Goal: Communication & Community: Answer question/provide support

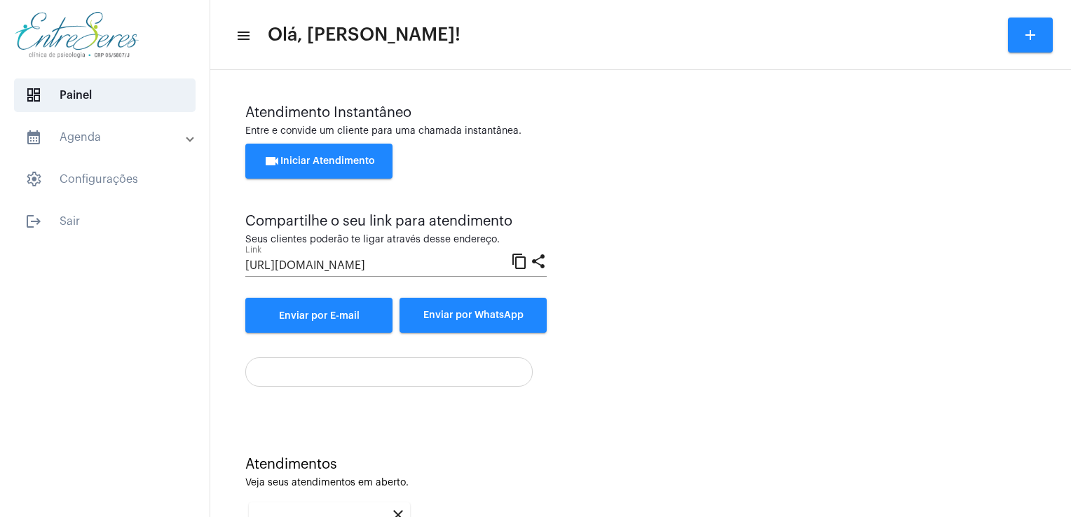
scroll to position [186, 0]
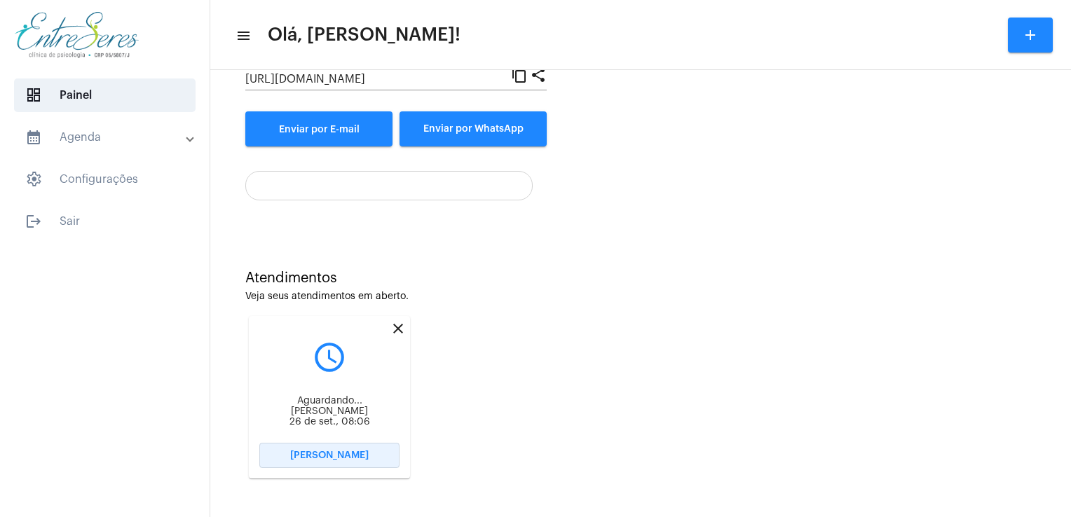
click at [334, 459] on span "[PERSON_NAME]" at bounding box center [329, 456] width 78 height 10
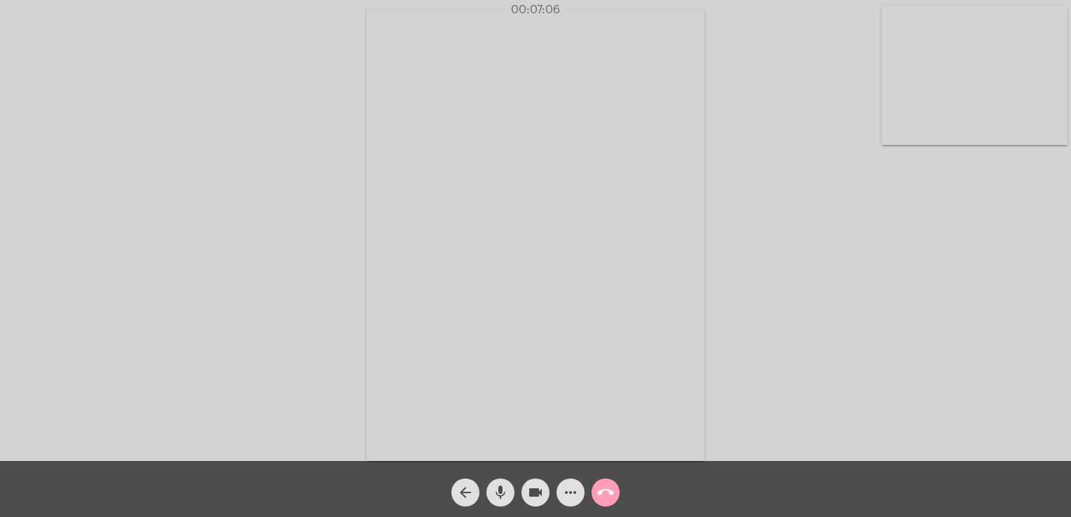
click at [604, 481] on span "call_end" at bounding box center [605, 493] width 17 height 28
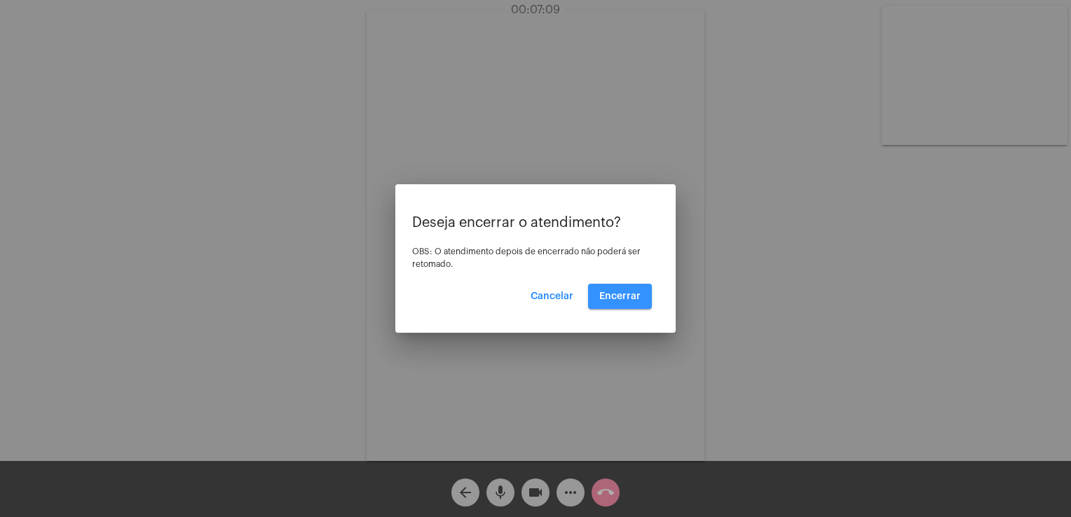
click at [610, 303] on button "Encerrar" at bounding box center [620, 296] width 64 height 25
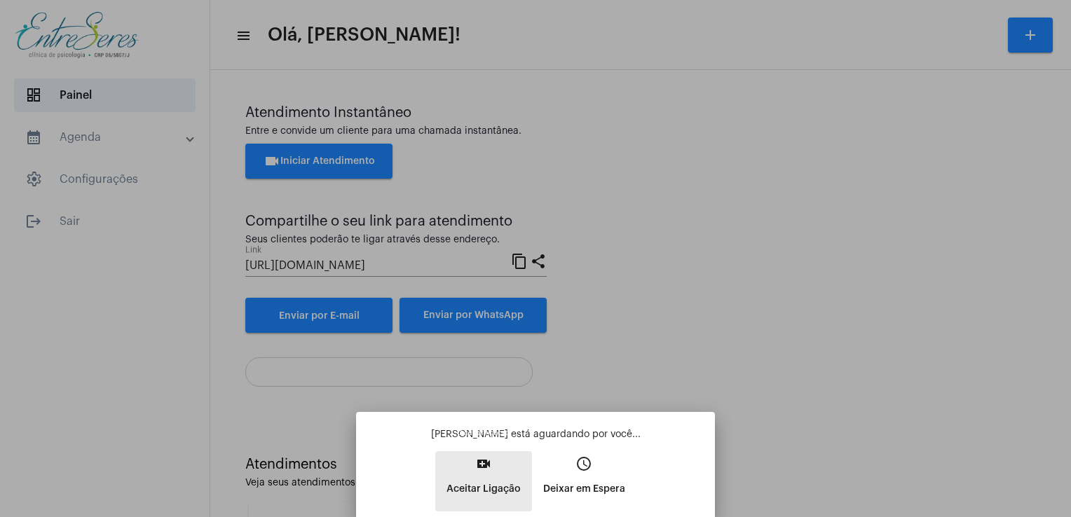
click at [486, 472] on mat-icon "video_call" at bounding box center [483, 464] width 17 height 17
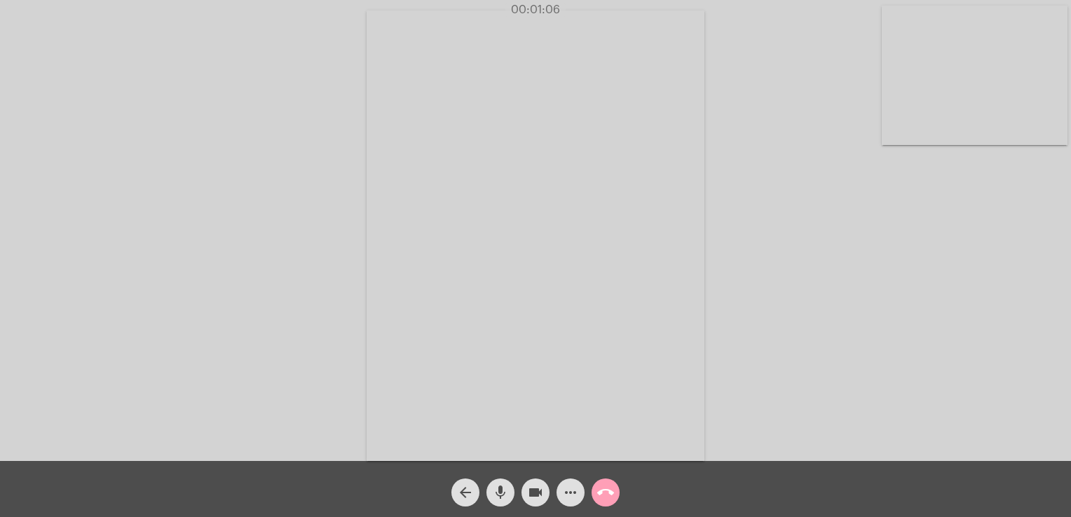
click at [606, 495] on mat-icon "call_end" at bounding box center [605, 492] width 17 height 17
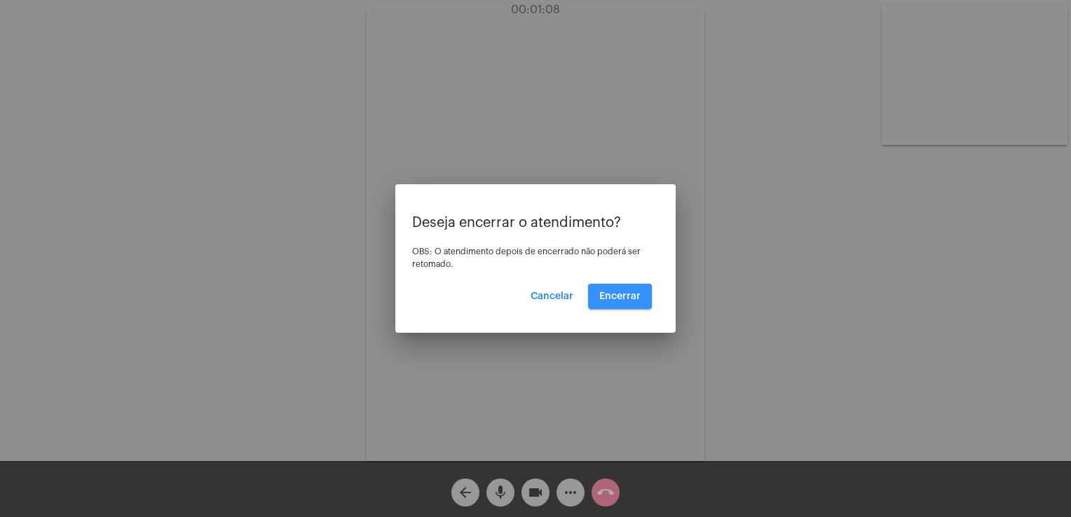
click at [608, 292] on span "Encerrar" at bounding box center [619, 297] width 41 height 10
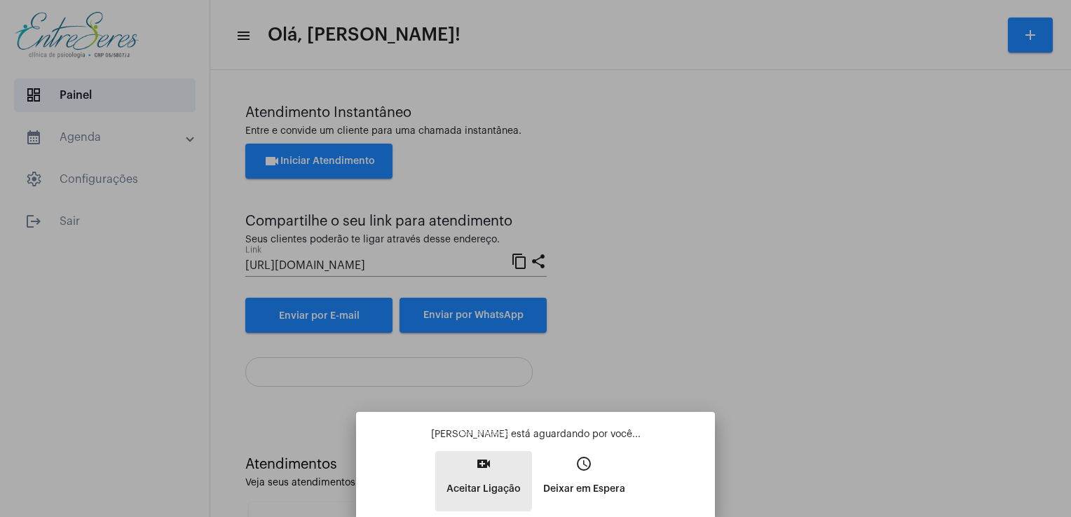
click at [477, 477] on p "Aceitar Ligação" at bounding box center [483, 489] width 74 height 25
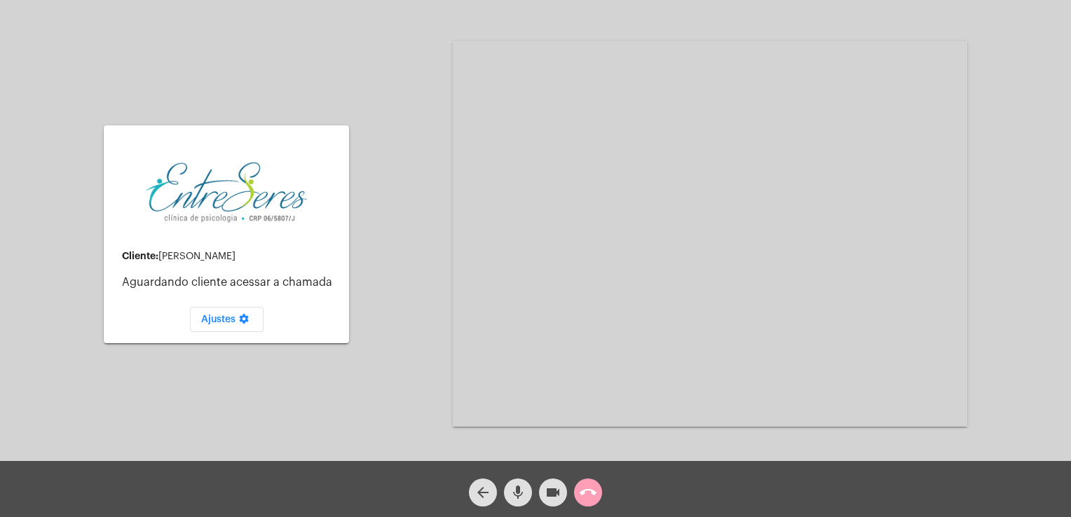
click at [589, 481] on span "call_end" at bounding box center [588, 493] width 17 height 28
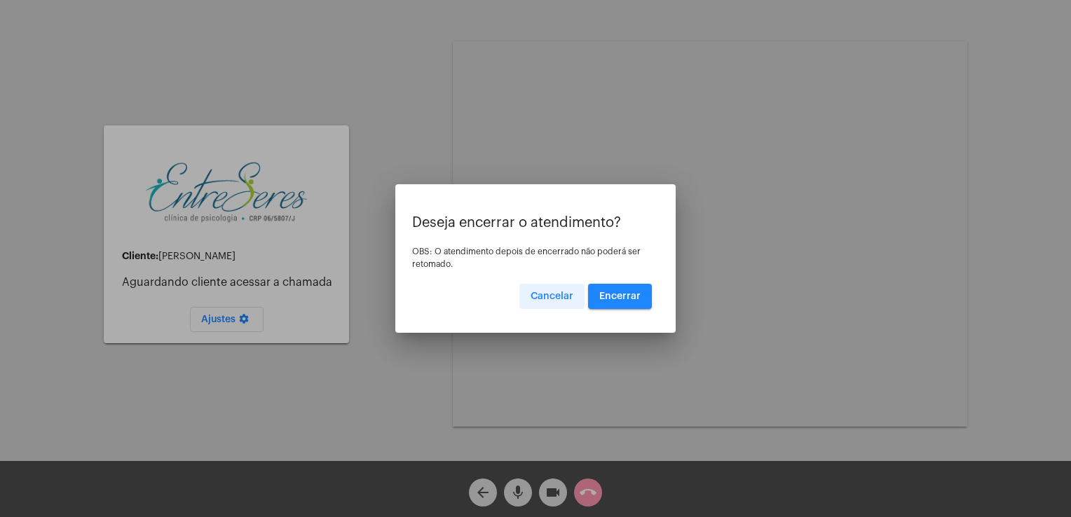
click at [554, 296] on span "Cancelar" at bounding box center [552, 297] width 43 height 10
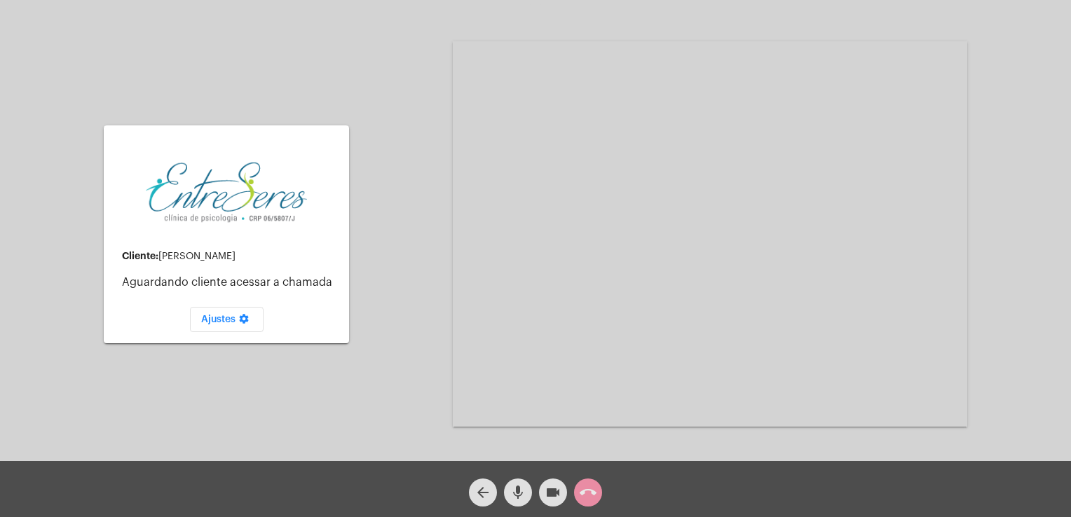
click at [578, 498] on button "call_end" at bounding box center [588, 493] width 28 height 28
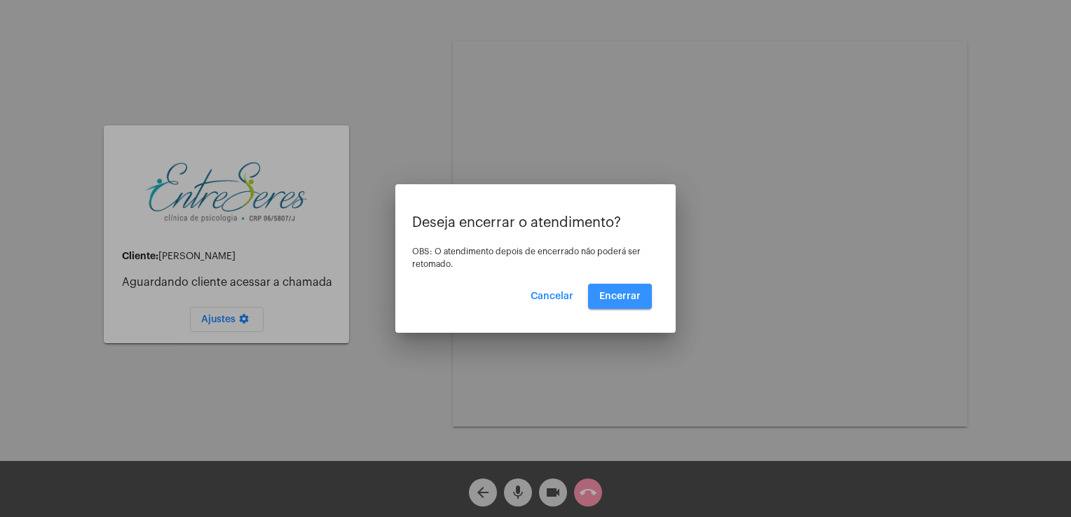
click at [613, 292] on span "Encerrar" at bounding box center [619, 297] width 41 height 10
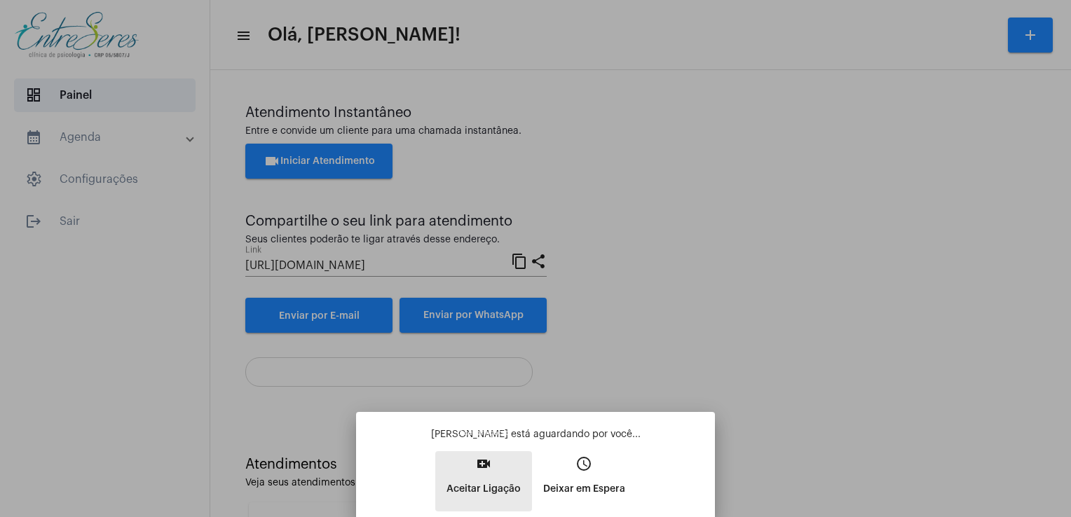
click at [494, 476] on button "video_call Aceitar Ligação" at bounding box center [483, 481] width 97 height 60
